Goal: Task Accomplishment & Management: Complete application form

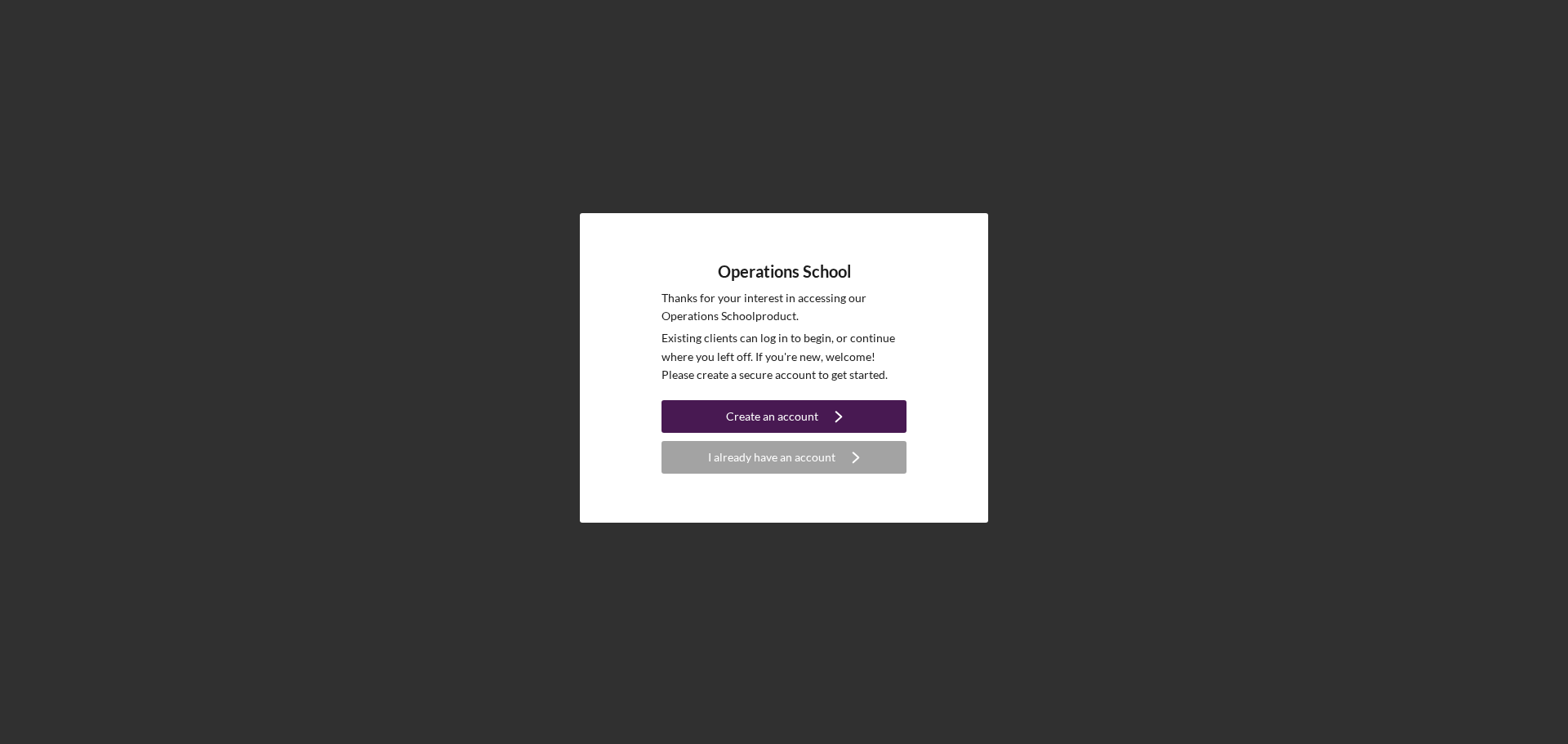
click at [850, 426] on icon "Icon/Navigate" at bounding box center [838, 416] width 41 height 41
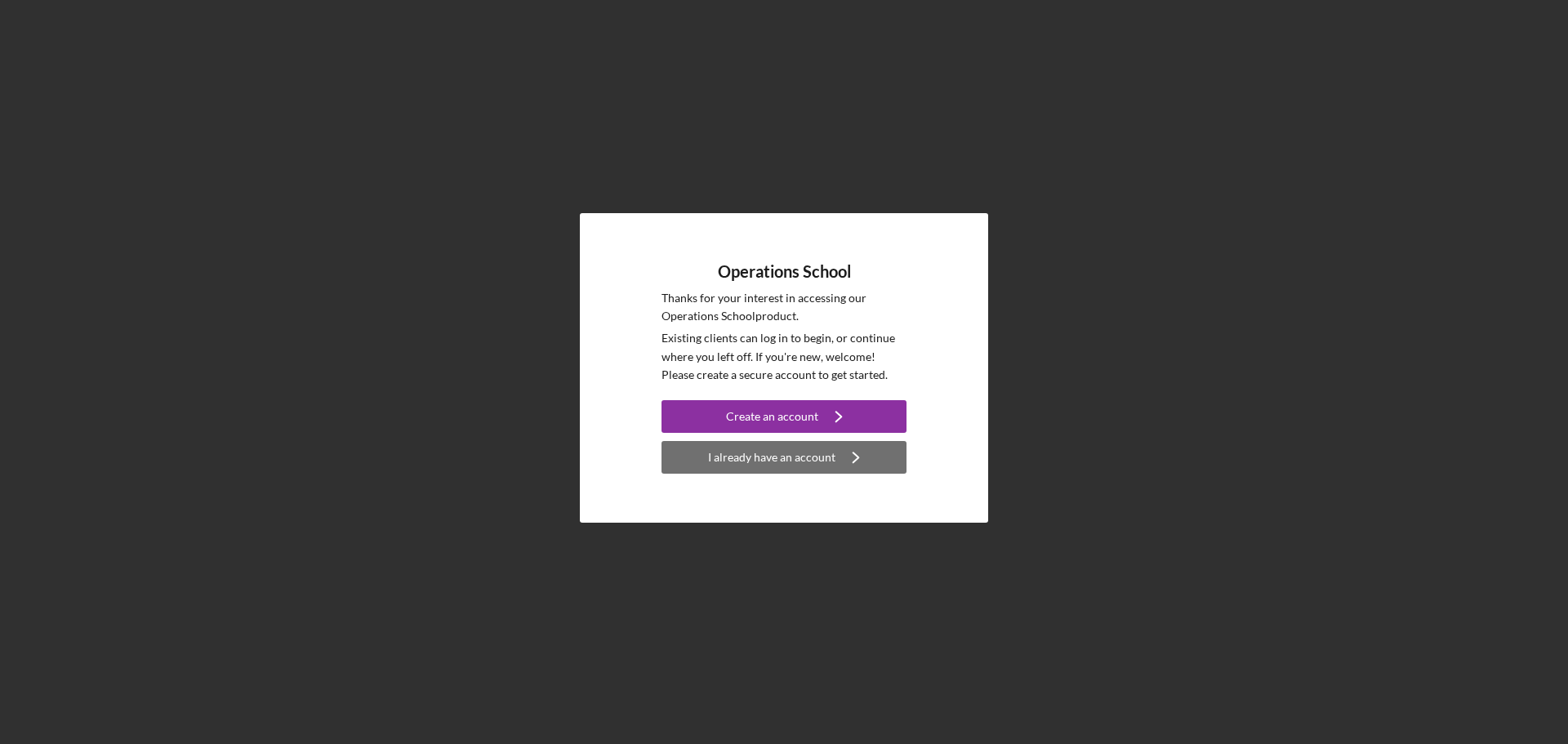
click at [814, 460] on div "I already have an account" at bounding box center [772, 457] width 128 height 33
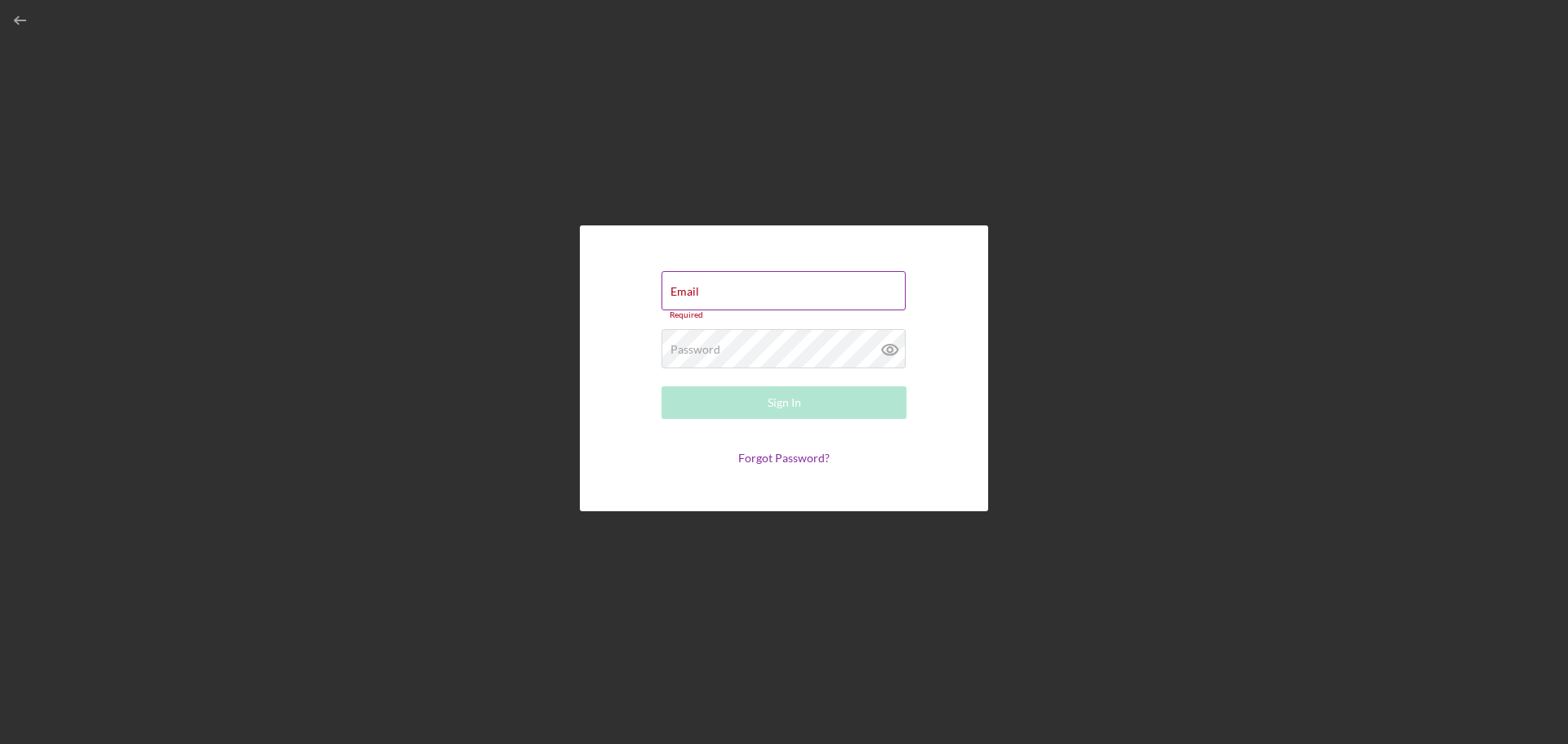
type input "info@thermoverse.com"
click at [661, 382] on button "Sign In" at bounding box center [784, 398] width 245 height 33
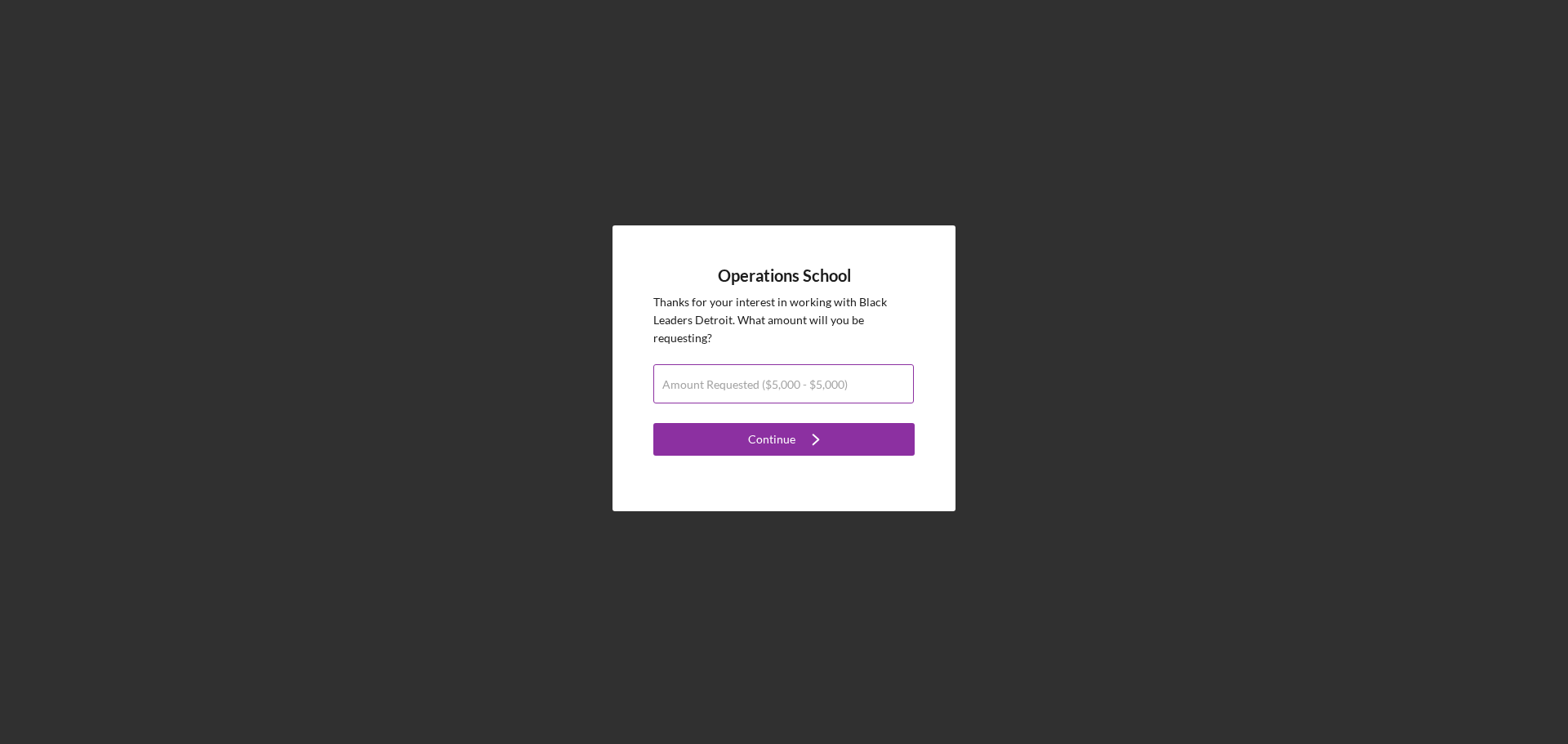
click at [834, 391] on input "Amount Requested ($5,000 - $5,000)" at bounding box center [784, 384] width 260 height 39
type input "$5,000"
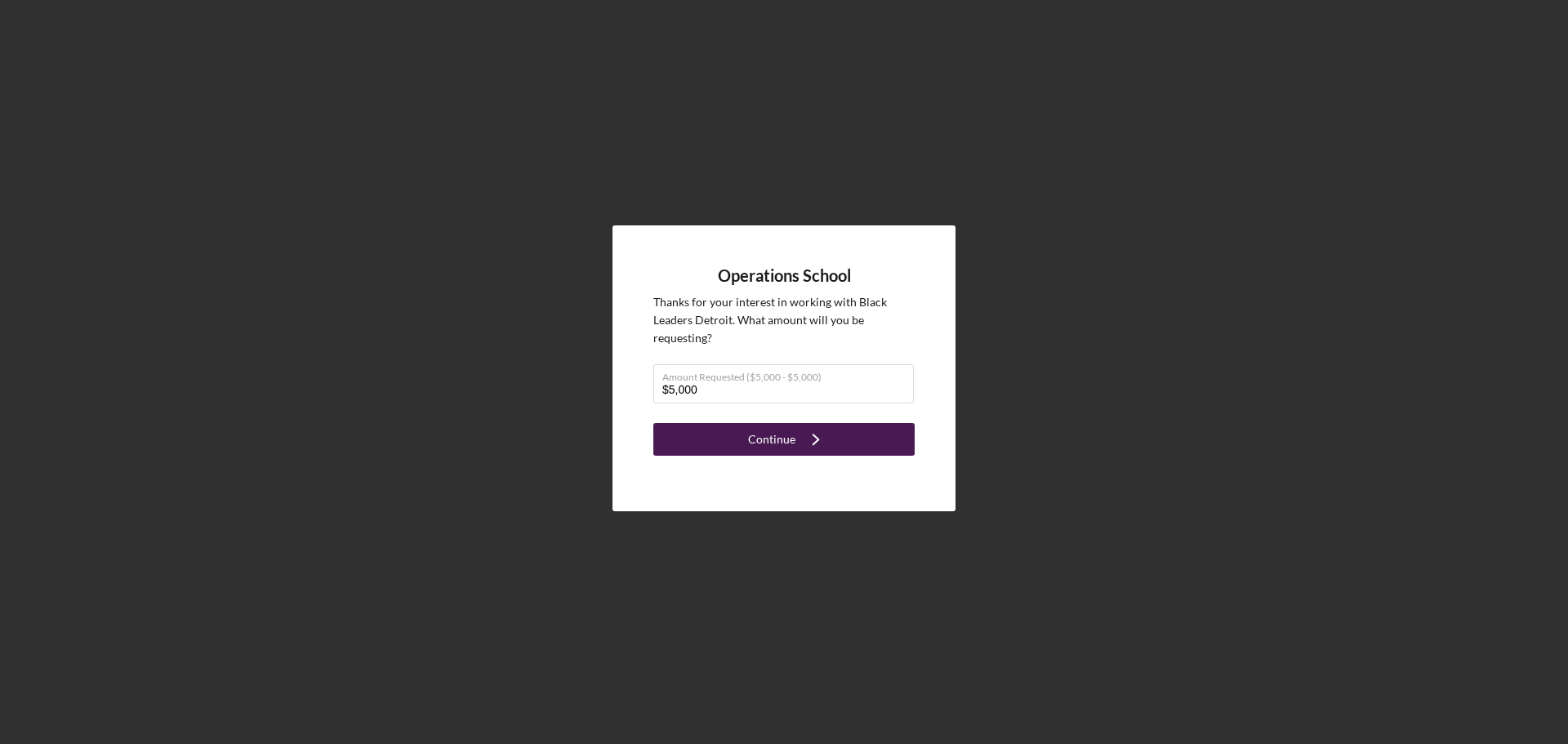
click at [839, 436] on button "Continue Icon/Navigate" at bounding box center [784, 439] width 261 height 33
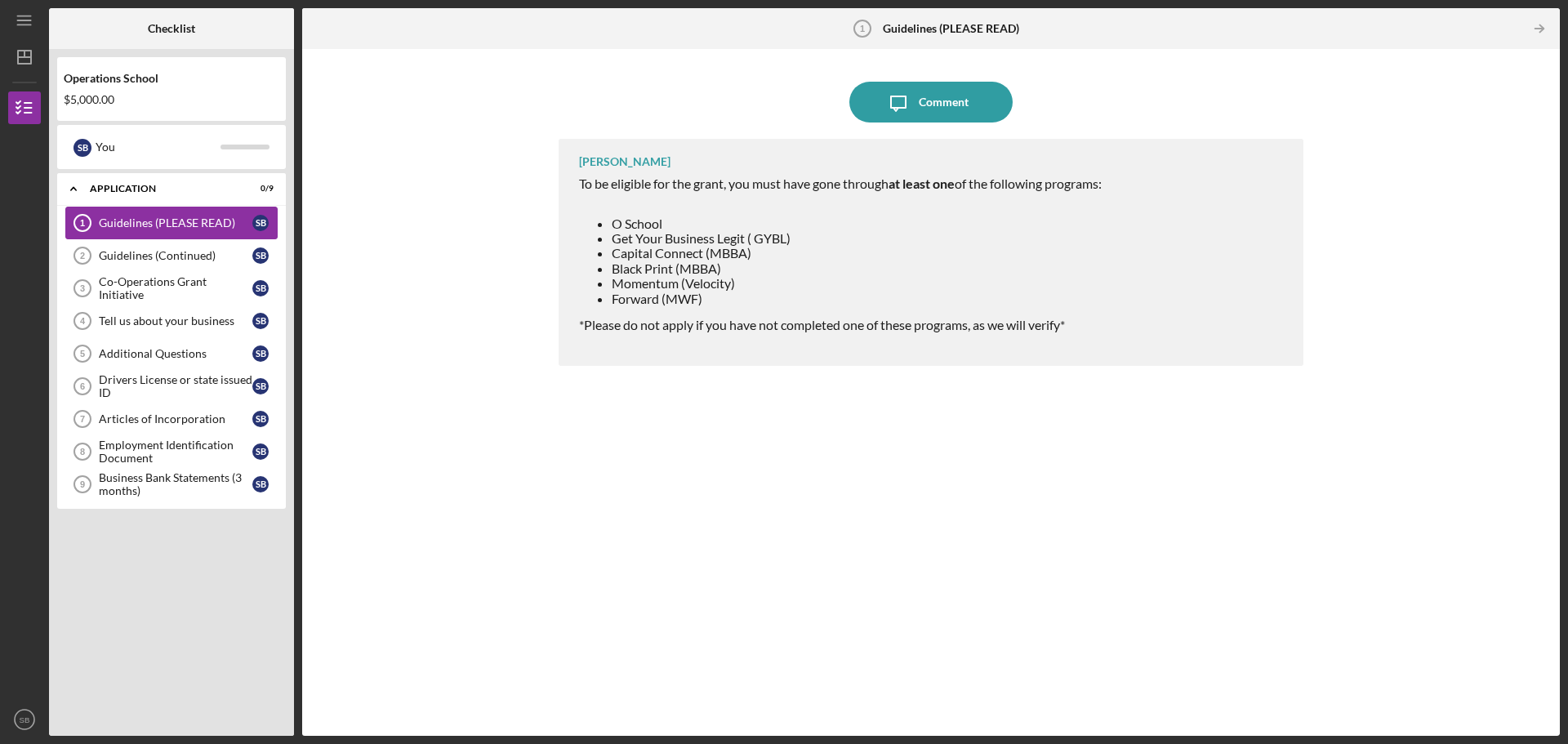
click at [225, 223] on div "Guidelines (PLEASE READ)" at bounding box center [175, 223] width 153 height 13
click at [211, 263] on link "Guidelines (Continued) 2 Guidelines (Continued) S B" at bounding box center [171, 255] width 212 height 33
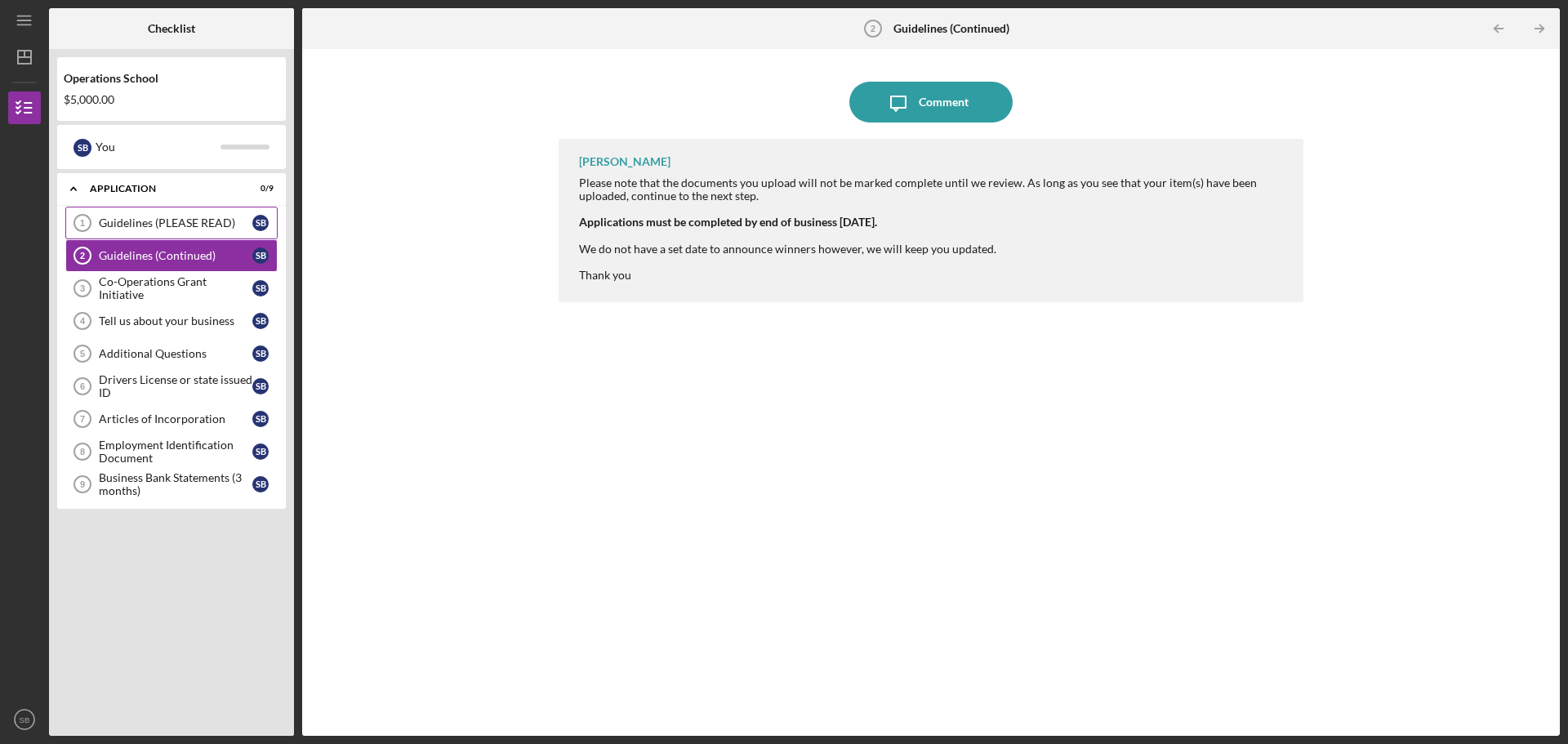
click at [182, 228] on div "Guidelines (PLEASE READ)" at bounding box center [175, 223] width 153 height 13
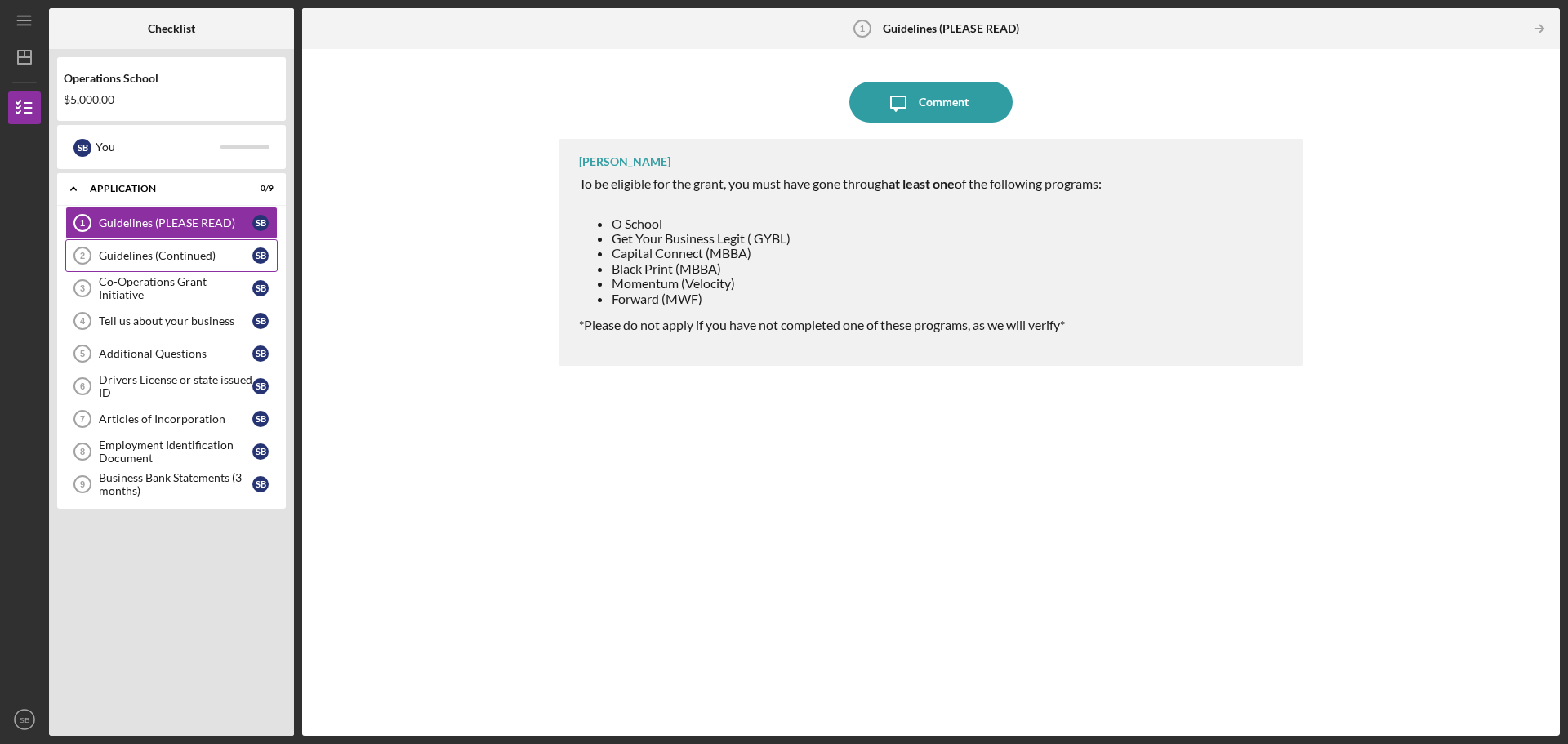
click at [136, 256] on div "Guidelines (Continued)" at bounding box center [175, 255] width 153 height 13
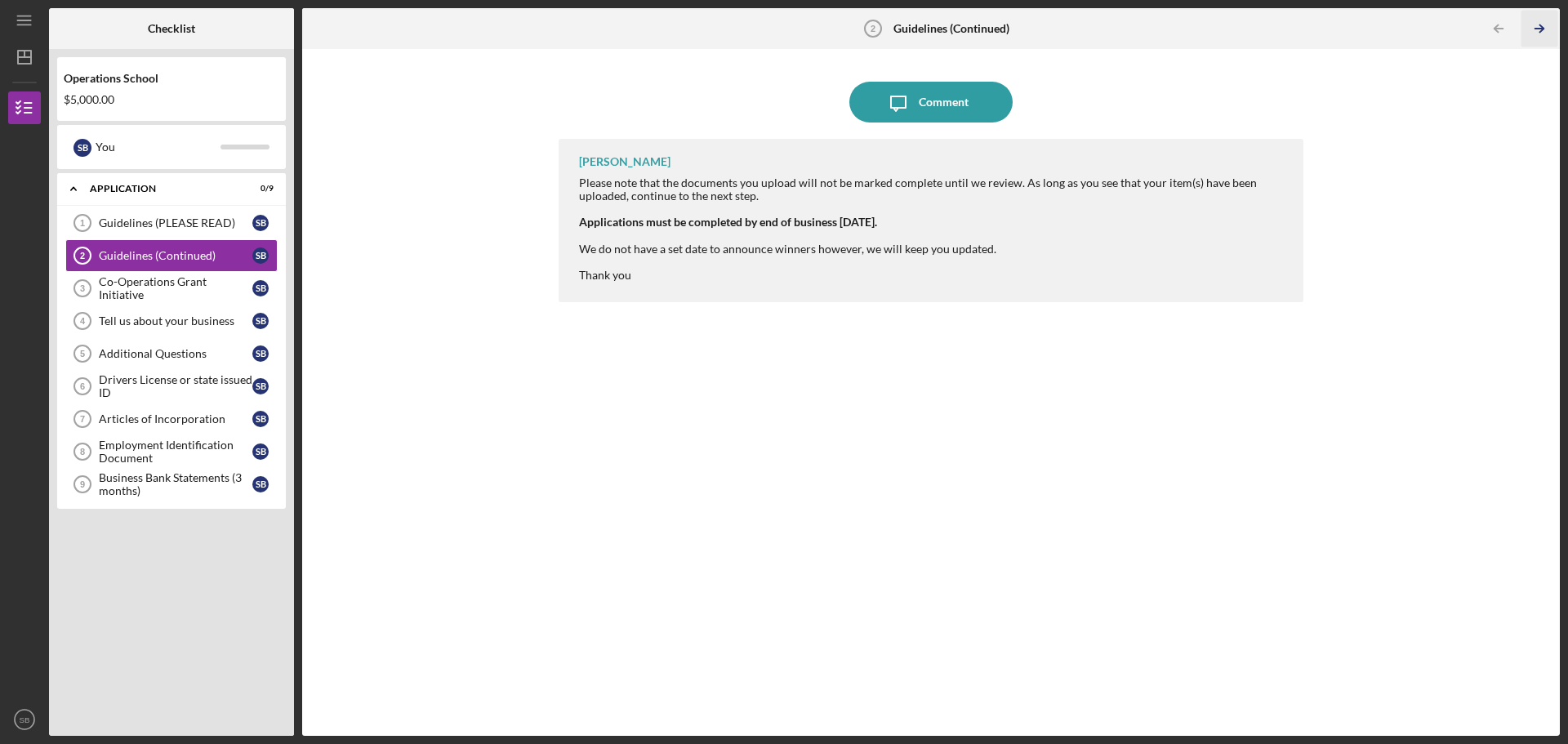
click at [1533, 29] on icon "Icon/Table Pagination Arrow" at bounding box center [1538, 28] width 37 height 37
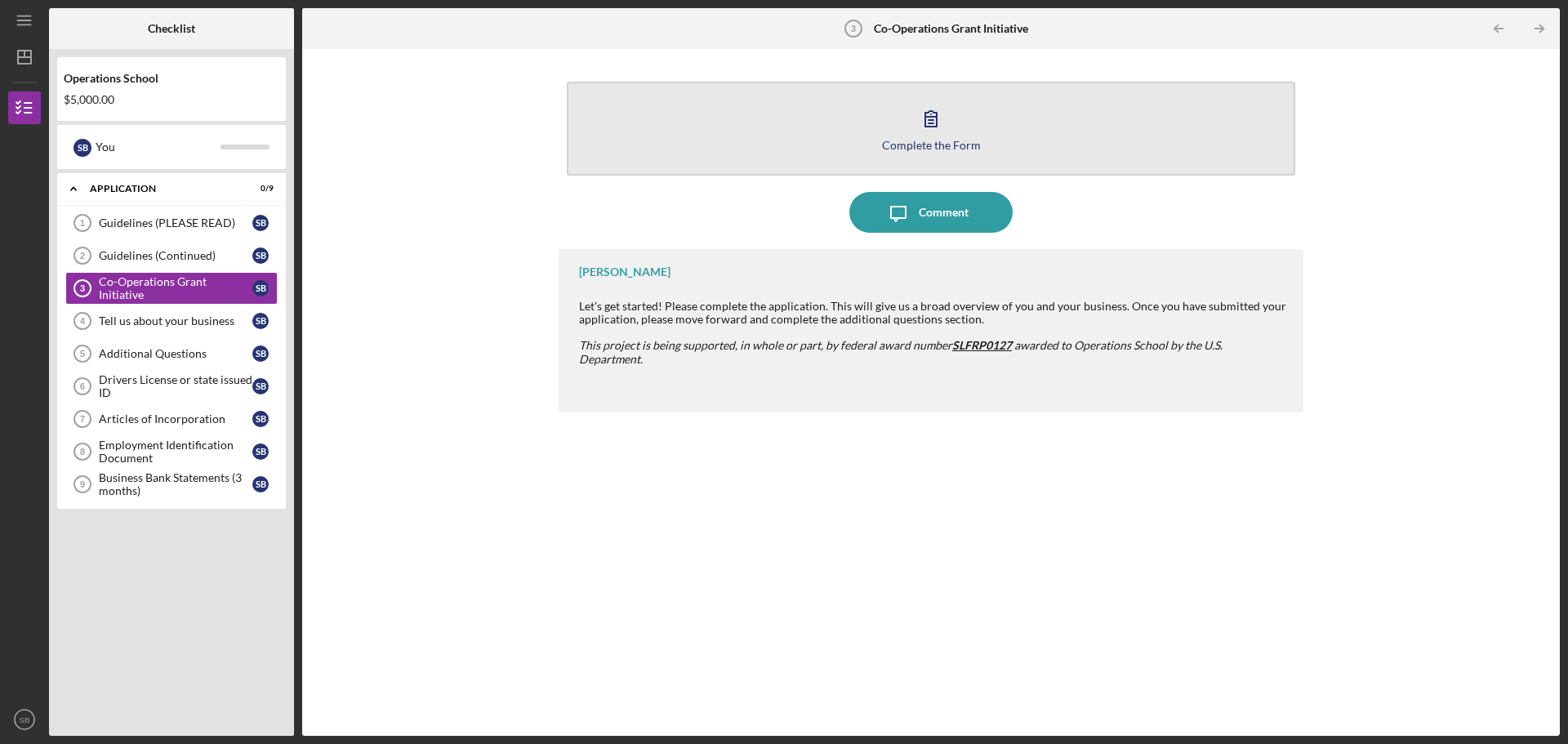
click at [926, 144] on div "Complete the Form" at bounding box center [931, 145] width 98 height 12
click at [927, 157] on button "Complete the Form Form" at bounding box center [931, 128] width 729 height 94
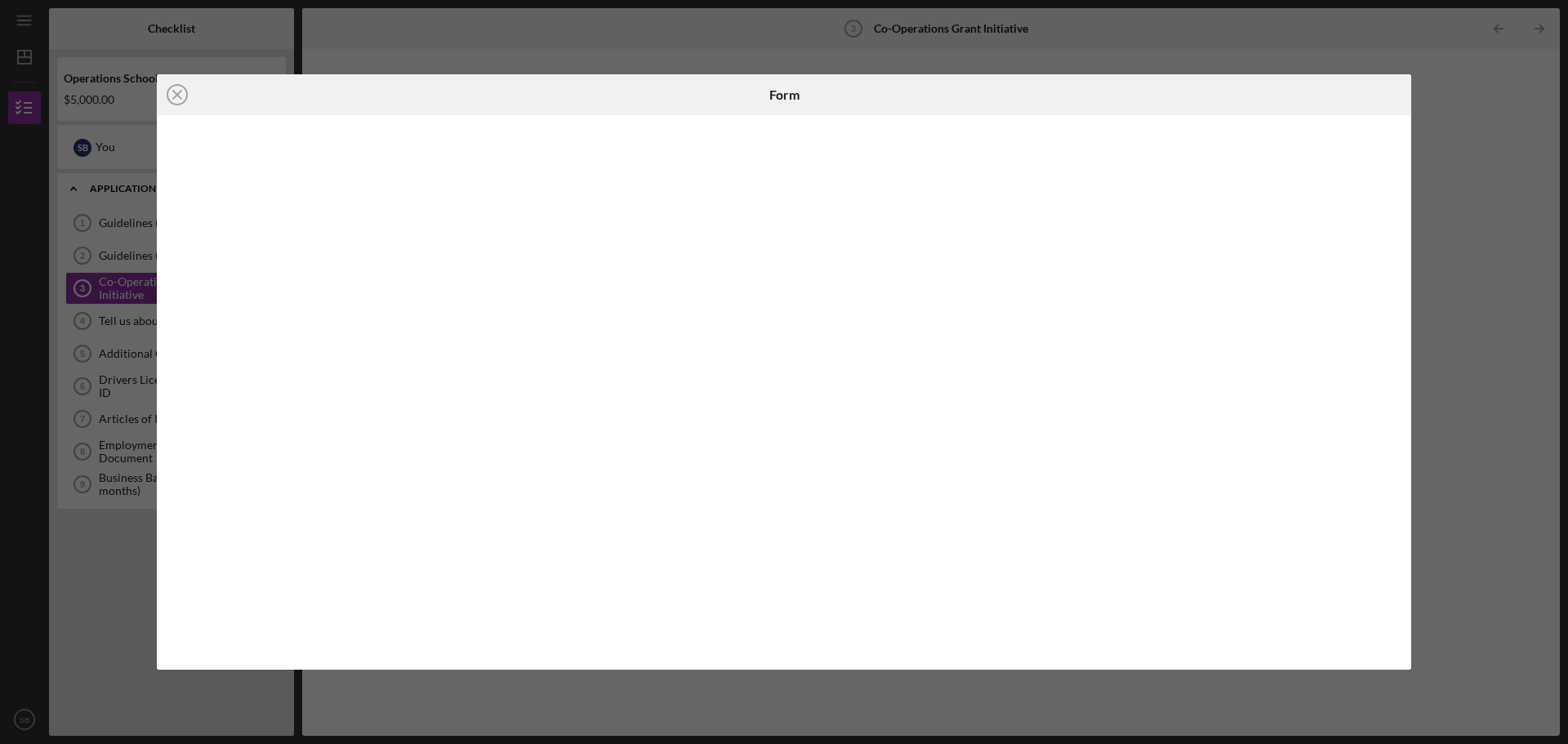
click at [1482, 177] on div "Icon/Close Form" at bounding box center [784, 372] width 1568 height 744
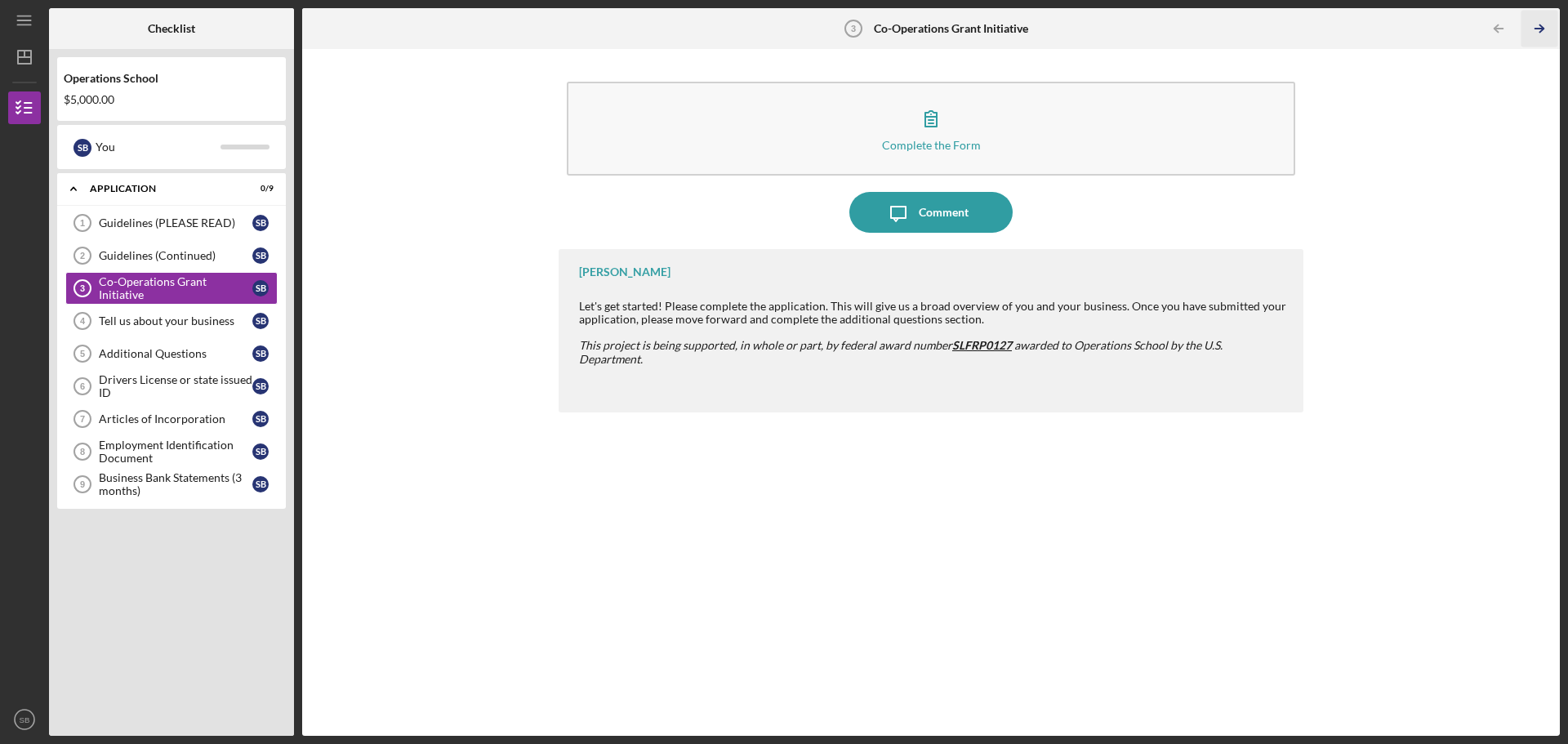
click at [1528, 41] on icon "Icon/Table Pagination Arrow" at bounding box center [1538, 28] width 37 height 37
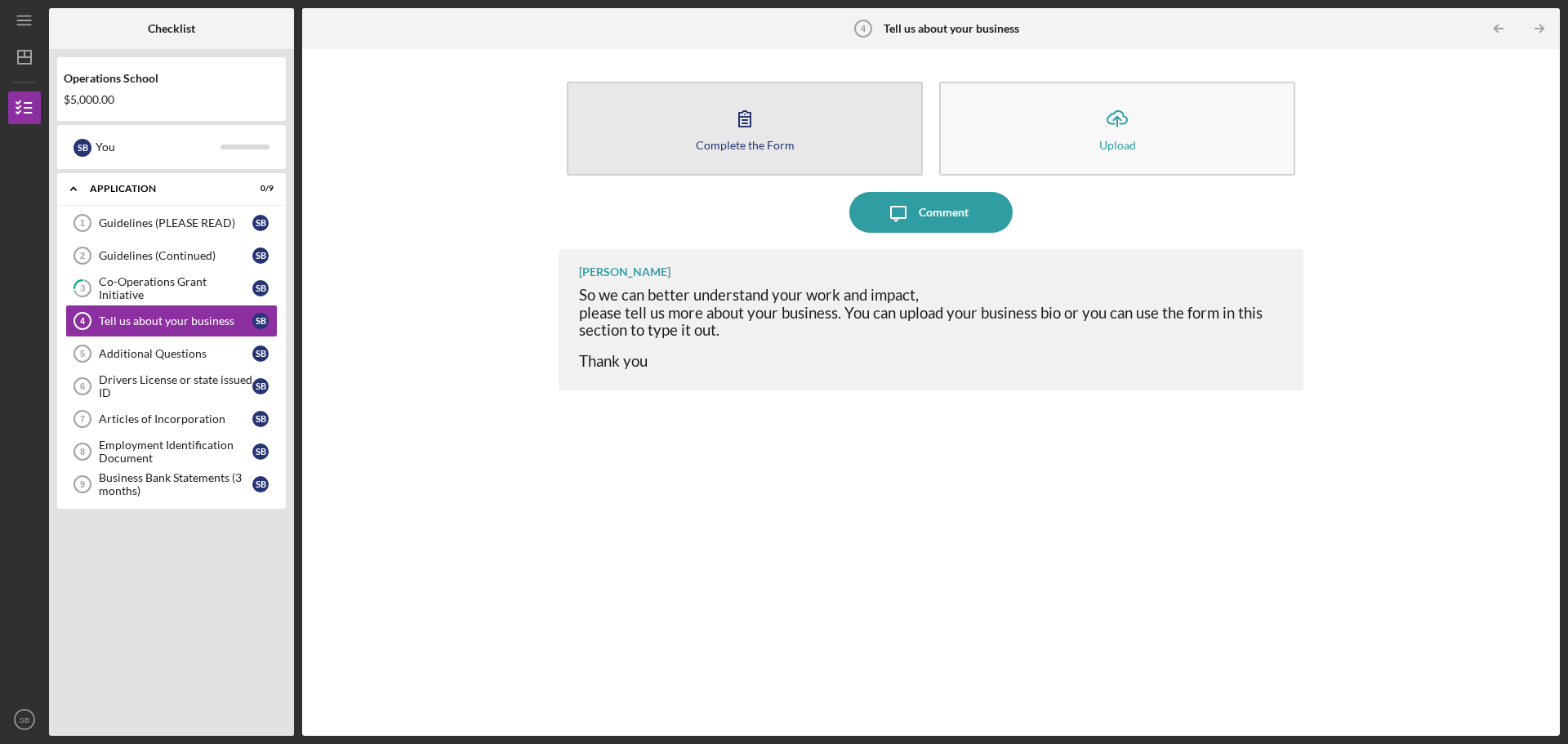
click at [862, 133] on button "Complete the Form Form" at bounding box center [745, 128] width 356 height 94
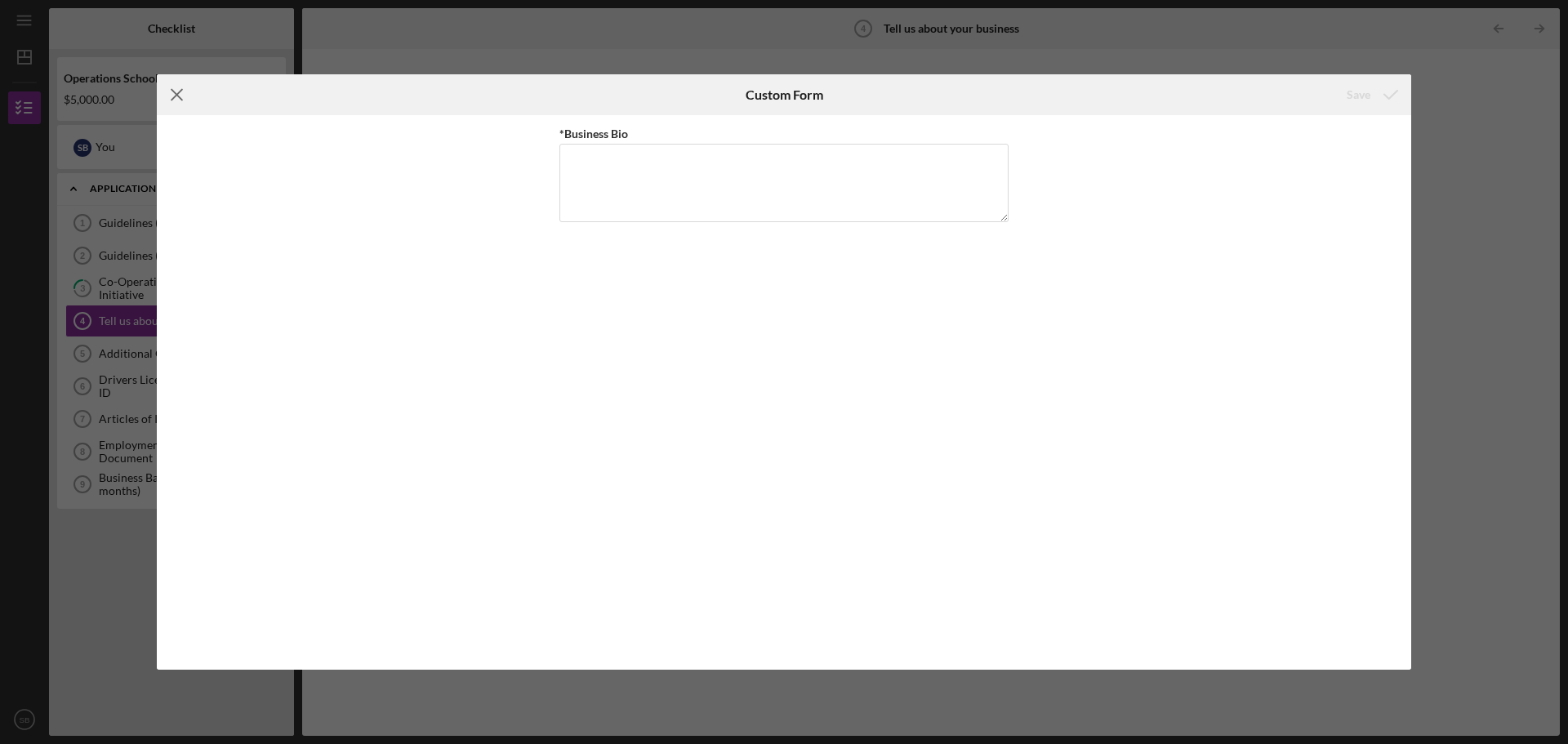
click at [173, 101] on icon "Icon/Menu Close" at bounding box center [177, 95] width 41 height 41
